Goal: Navigation & Orientation: Find specific page/section

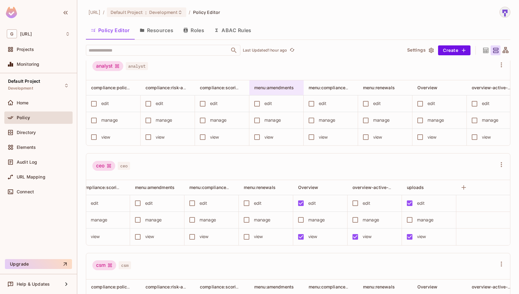
scroll to position [106, 0]
click at [40, 102] on div "Home" at bounding box center [43, 102] width 53 height 5
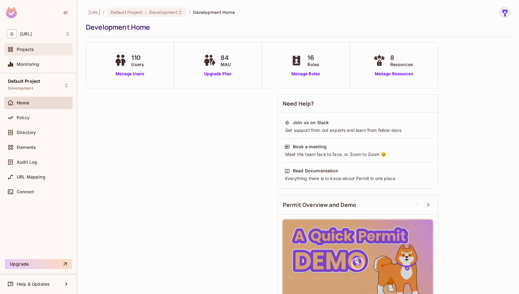
click at [41, 53] on div "Projects" at bounding box center [38, 49] width 68 height 12
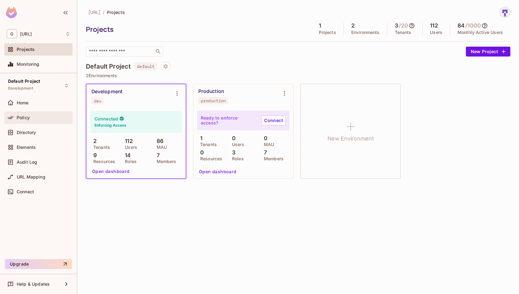
click at [42, 117] on div "Policy" at bounding box center [43, 117] width 53 height 5
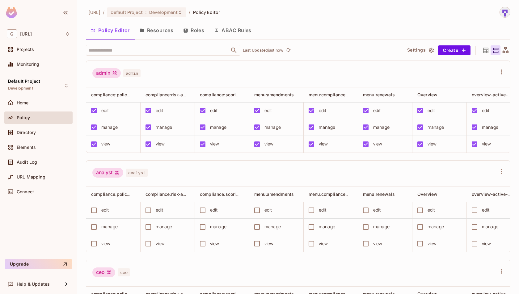
click at [168, 27] on button "Resources" at bounding box center [157, 30] width 44 height 15
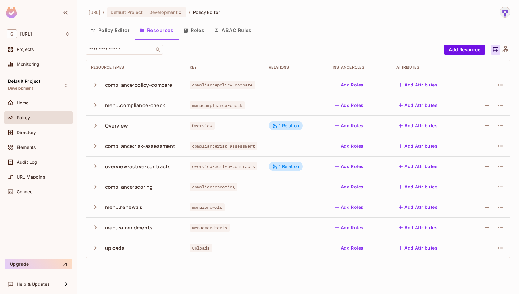
click at [193, 28] on button "Roles" at bounding box center [193, 30] width 31 height 15
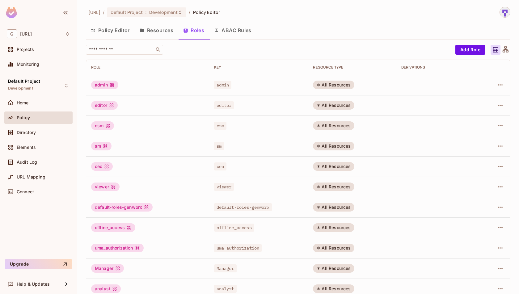
scroll to position [3, 0]
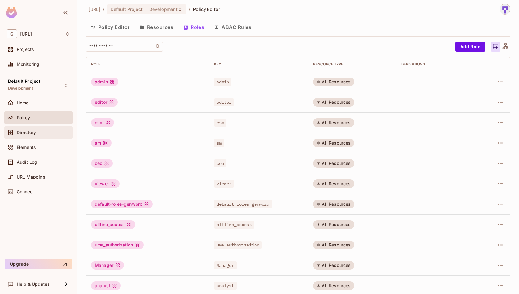
click at [42, 134] on div "Directory" at bounding box center [43, 132] width 53 height 5
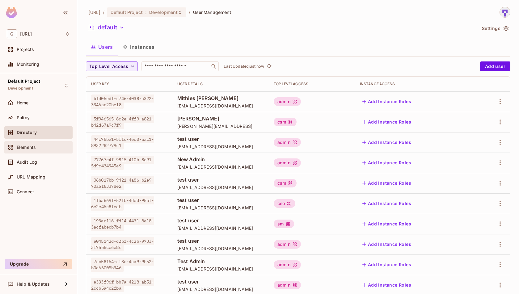
click at [55, 145] on div "Elements" at bounding box center [43, 147] width 53 height 5
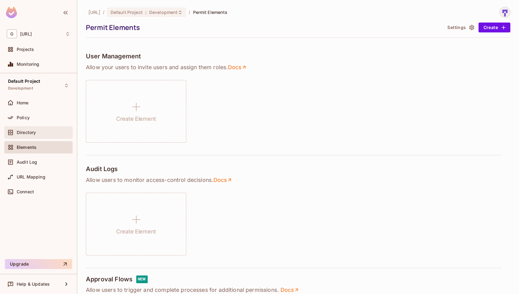
click at [48, 136] on div "Directory" at bounding box center [38, 132] width 68 height 12
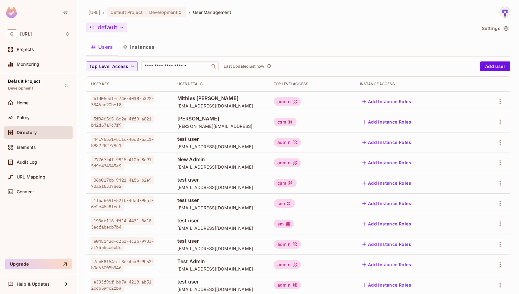
click at [122, 26] on icon "button" at bounding box center [122, 27] width 6 height 6
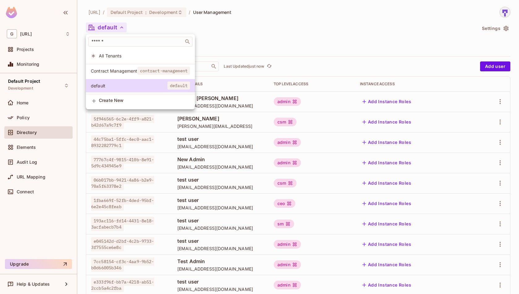
click at [220, 31] on div at bounding box center [259, 147] width 519 height 294
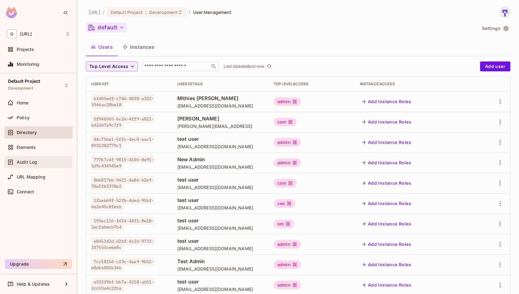
click at [48, 162] on div "Audit Log" at bounding box center [43, 162] width 53 height 5
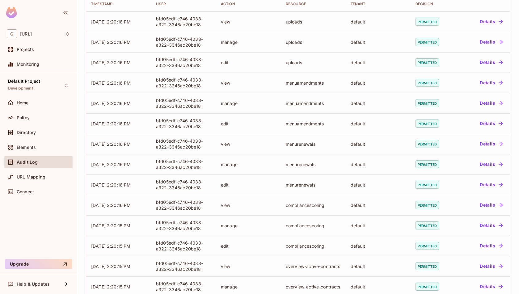
scroll to position [112, 0]
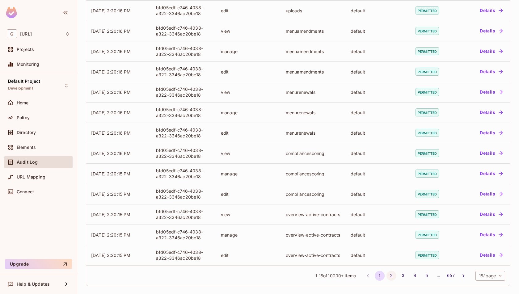
click at [389, 273] on button "2" at bounding box center [391, 276] width 10 height 10
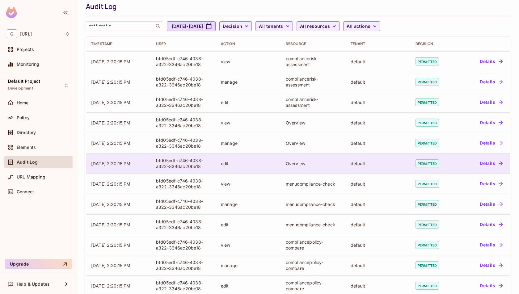
scroll to position [2, 0]
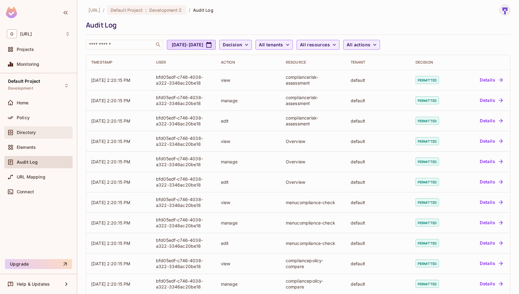
click at [29, 130] on span "Directory" at bounding box center [26, 132] width 19 height 5
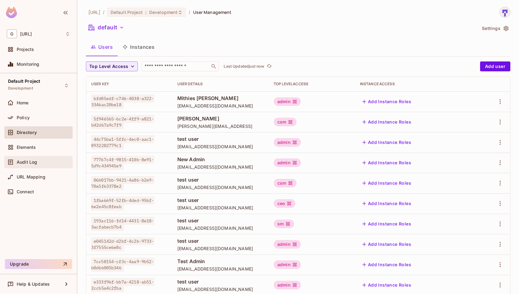
click at [47, 160] on div "Audit Log" at bounding box center [43, 162] width 53 height 5
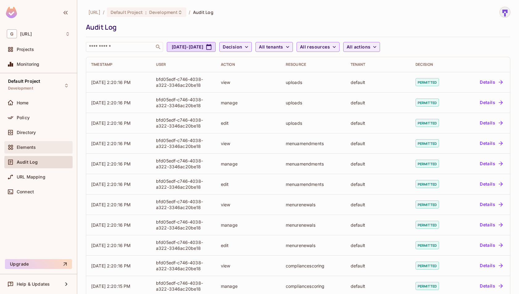
click at [35, 144] on div "Elements" at bounding box center [38, 147] width 63 height 7
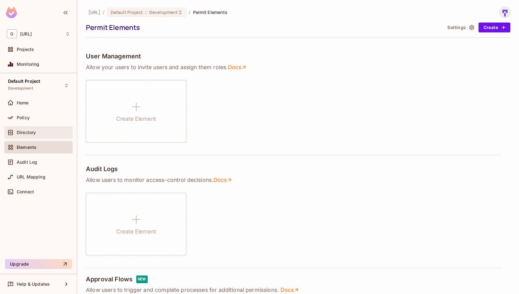
click at [37, 132] on div "Directory" at bounding box center [43, 132] width 53 height 5
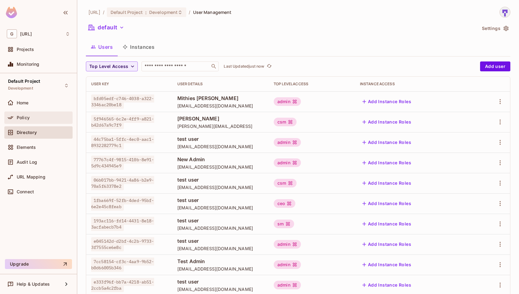
click at [44, 119] on div "Policy" at bounding box center [43, 117] width 53 height 5
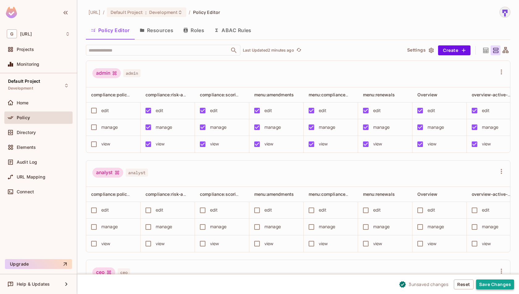
click at [493, 288] on button "Save Changes" at bounding box center [495, 285] width 38 height 10
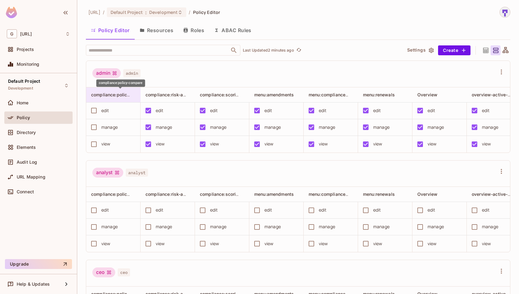
click at [115, 94] on span "compliance:policy-compare" at bounding box center [120, 95] width 58 height 6
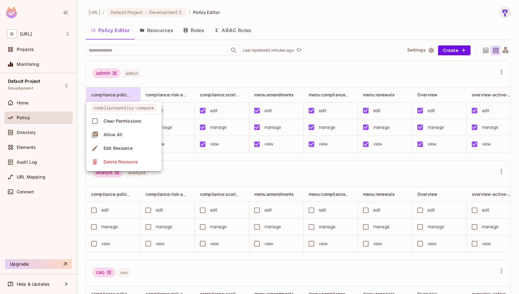
click at [158, 30] on div at bounding box center [259, 147] width 519 height 294
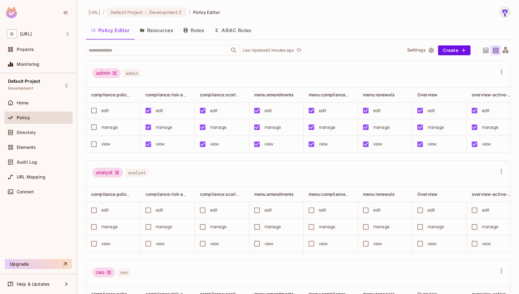
click at [158, 30] on button "Resources" at bounding box center [157, 30] width 44 height 15
